Goal: Find specific page/section: Find specific page/section

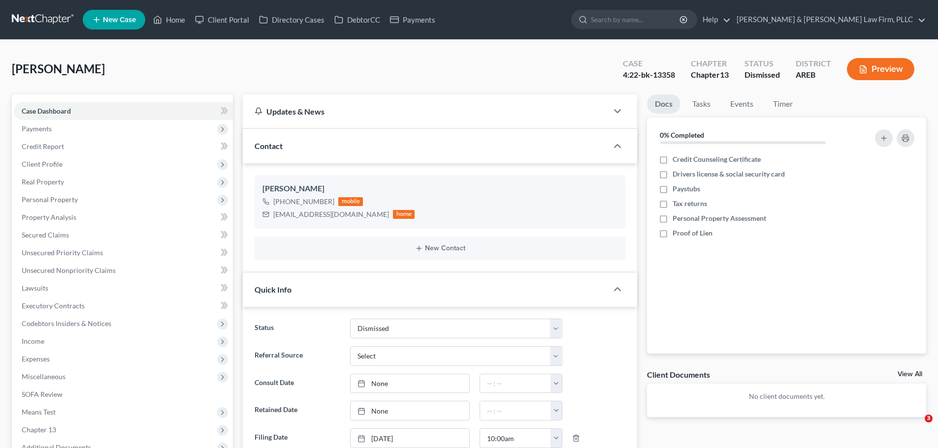
select select "4"
click at [160, 22] on icon at bounding box center [157, 20] width 9 height 12
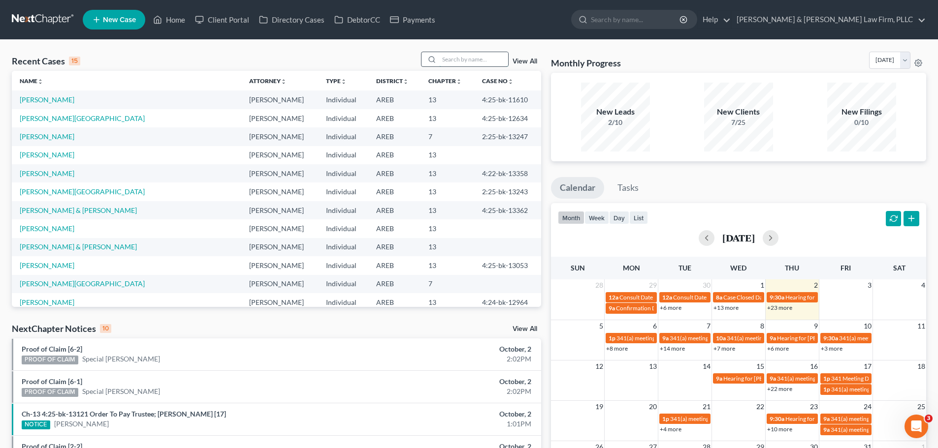
click at [467, 62] on input "search" at bounding box center [473, 59] width 69 height 14
click at [42, 285] on link "[PERSON_NAME][GEOGRAPHIC_DATA]" at bounding box center [82, 284] width 125 height 8
select select "6"
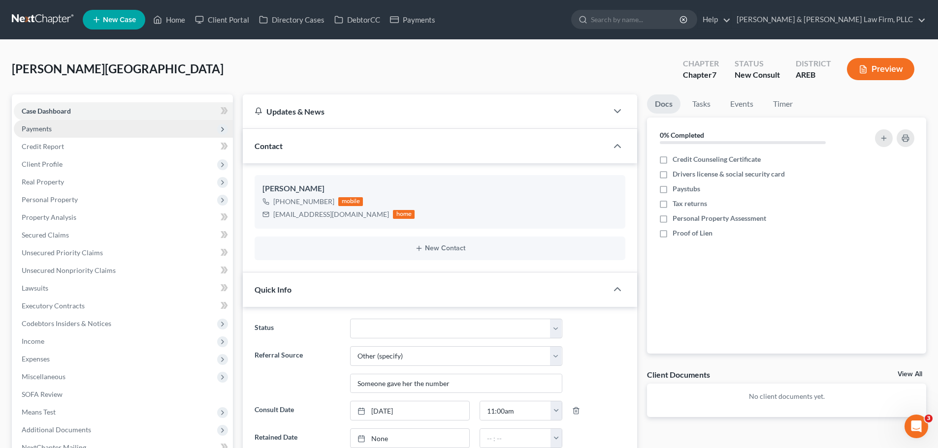
click at [64, 128] on span "Payments" at bounding box center [123, 129] width 219 height 18
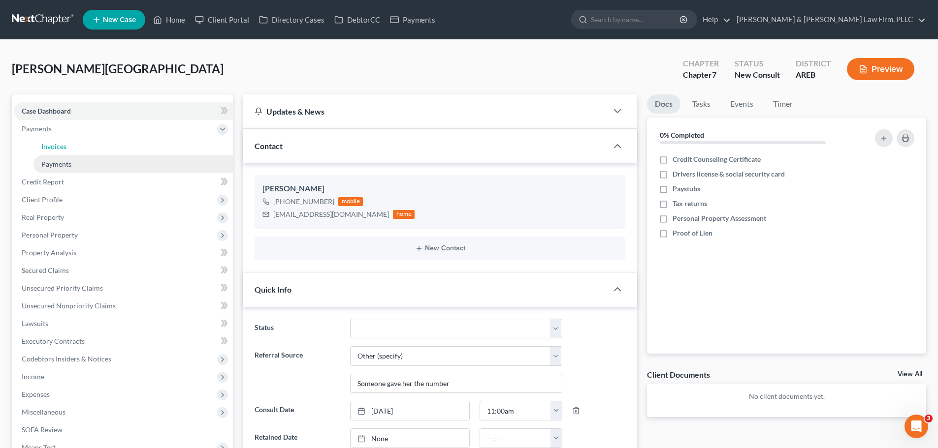
click at [76, 149] on link "Invoices" at bounding box center [132, 147] width 199 height 18
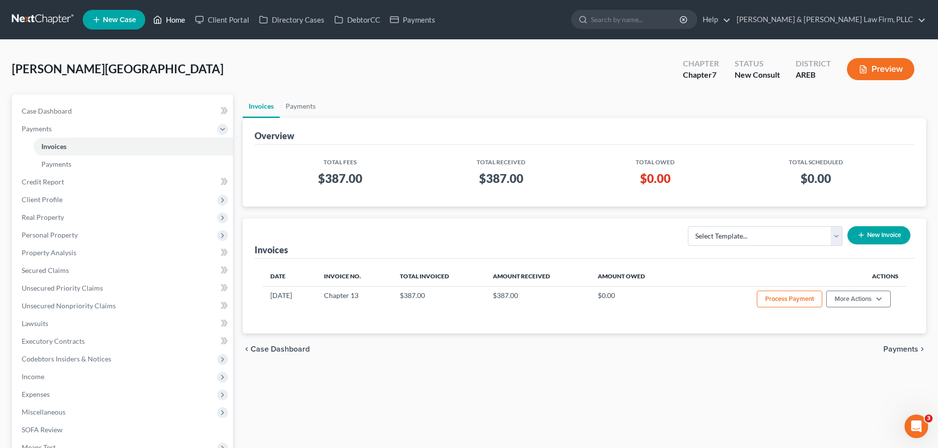
click at [176, 25] on link "Home" at bounding box center [169, 20] width 42 height 18
